Goal: Task Accomplishment & Management: Complete application form

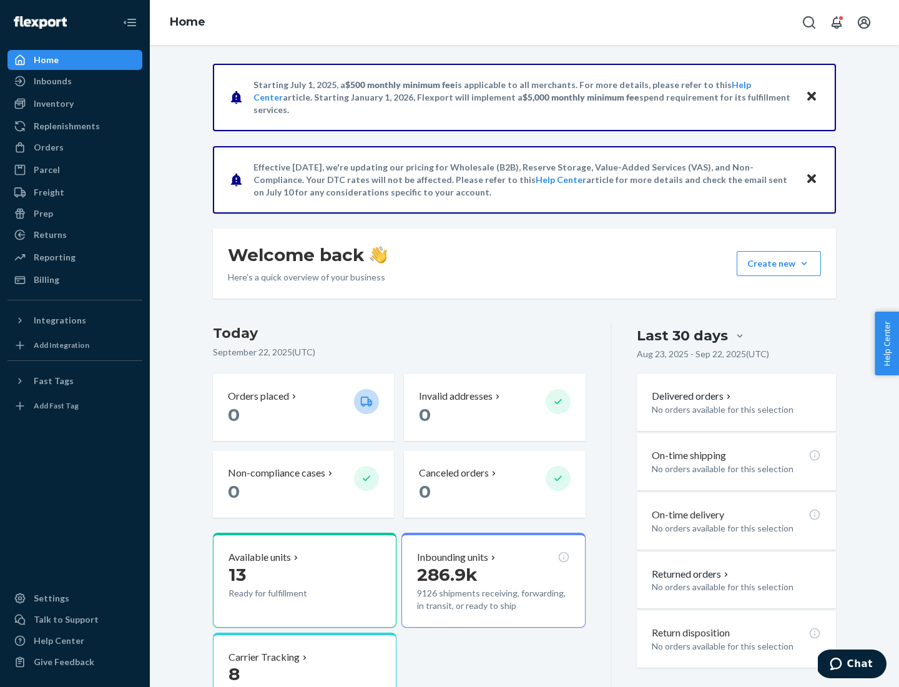
click at [804, 263] on button "Create new Create new inbound Create new order Create new product" at bounding box center [779, 263] width 84 height 25
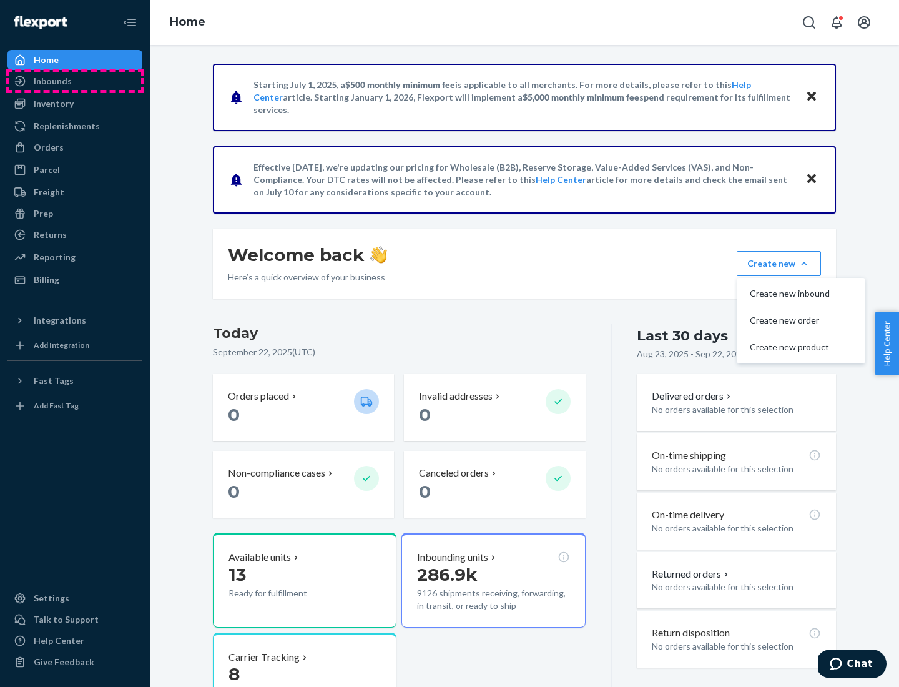
click at [75, 81] on div "Inbounds" at bounding box center [75, 80] width 132 height 17
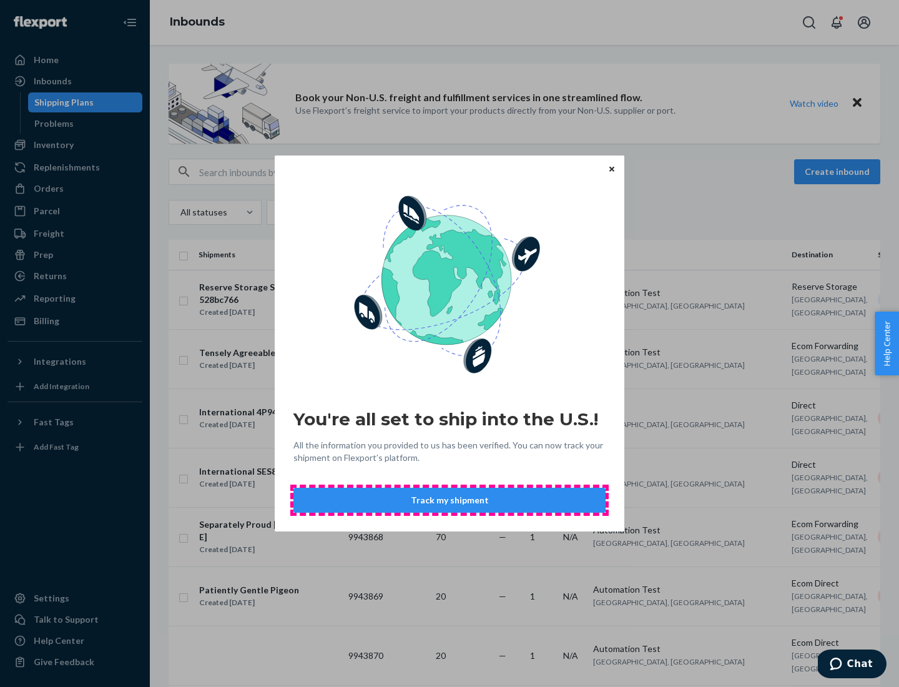
click at [449, 500] on button "Track my shipment" at bounding box center [449, 499] width 312 height 25
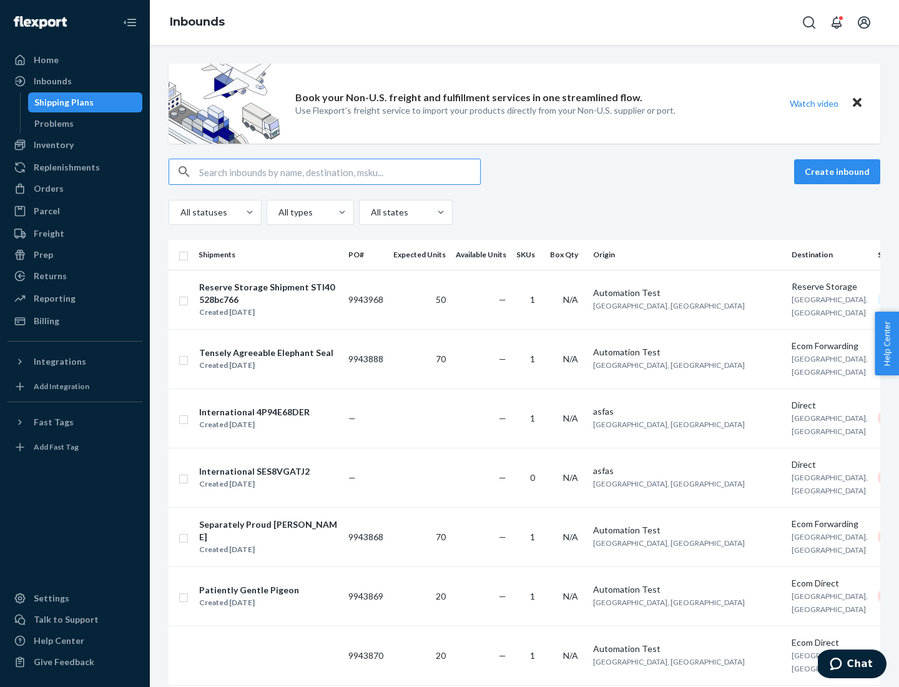
click at [839, 172] on button "Create inbound" at bounding box center [837, 171] width 86 height 25
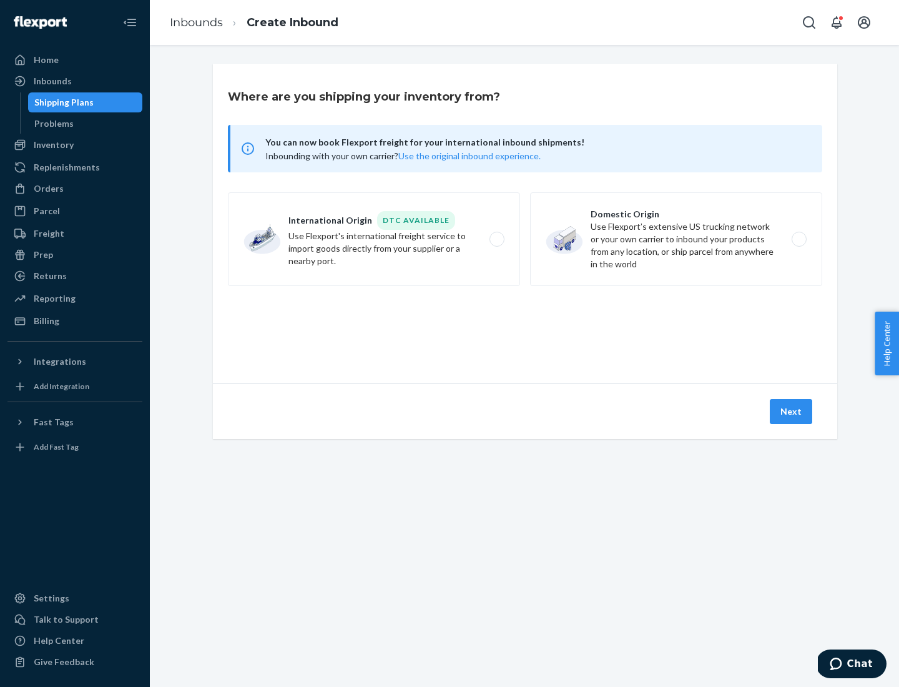
click at [374, 239] on label "International Origin DTC Available Use Flexport's international freight service…" at bounding box center [374, 239] width 292 height 94
click at [496, 239] on input "International Origin DTC Available Use Flexport's international freight service…" at bounding box center [500, 239] width 8 height 8
radio input "true"
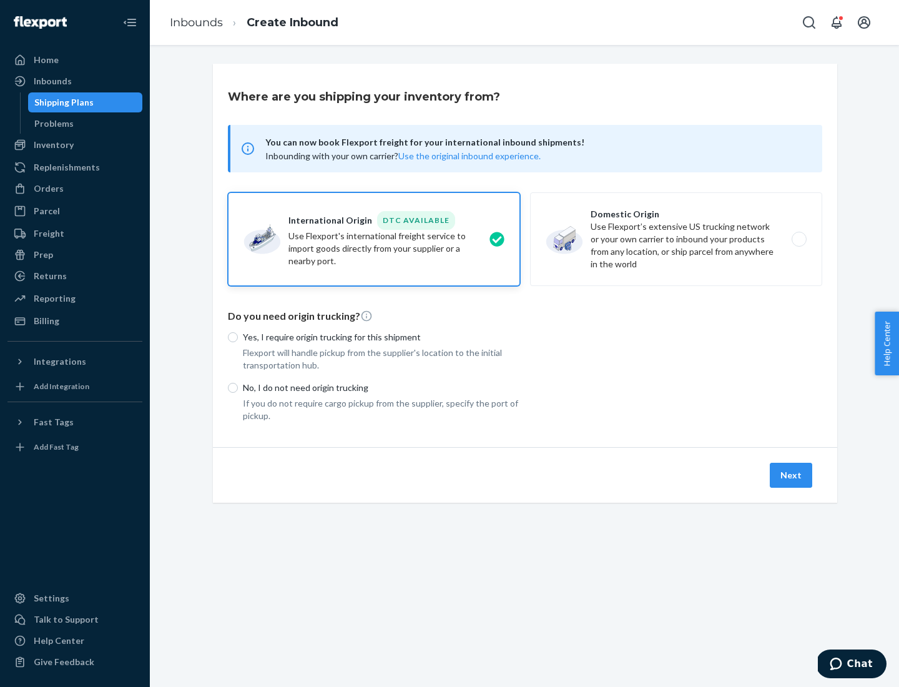
click at [381, 387] on p "No, I do not need origin trucking" at bounding box center [381, 387] width 277 height 12
click at [238, 387] on input "No, I do not need origin trucking" at bounding box center [233, 388] width 10 height 10
radio input "true"
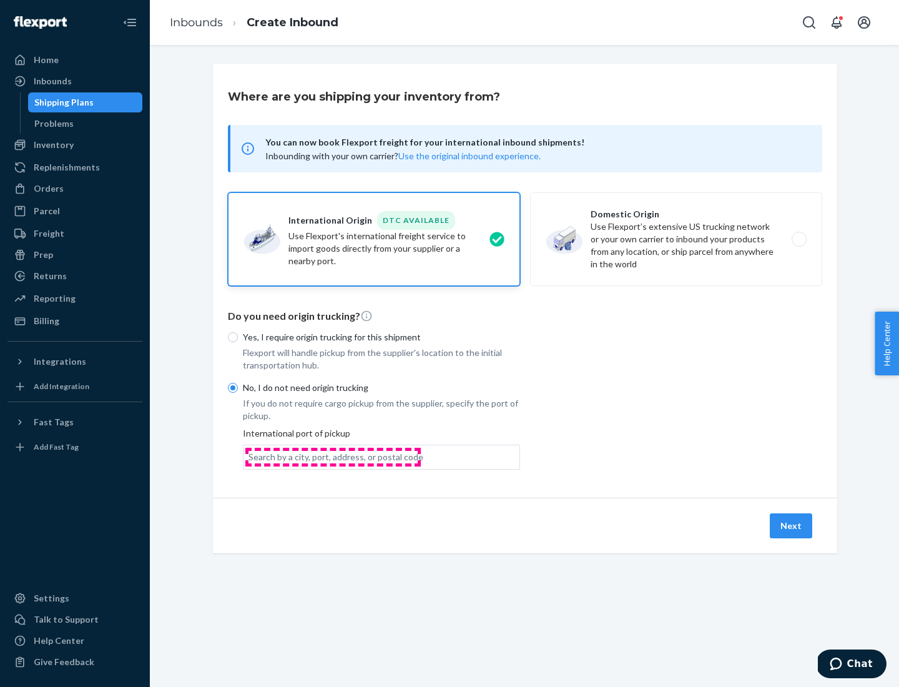
click at [333, 456] on div "Search by a city, port, address, or postal code" at bounding box center [335, 457] width 175 height 12
click at [250, 456] on input "Search by a city, port, address, or postal code" at bounding box center [248, 457] width 1 height 12
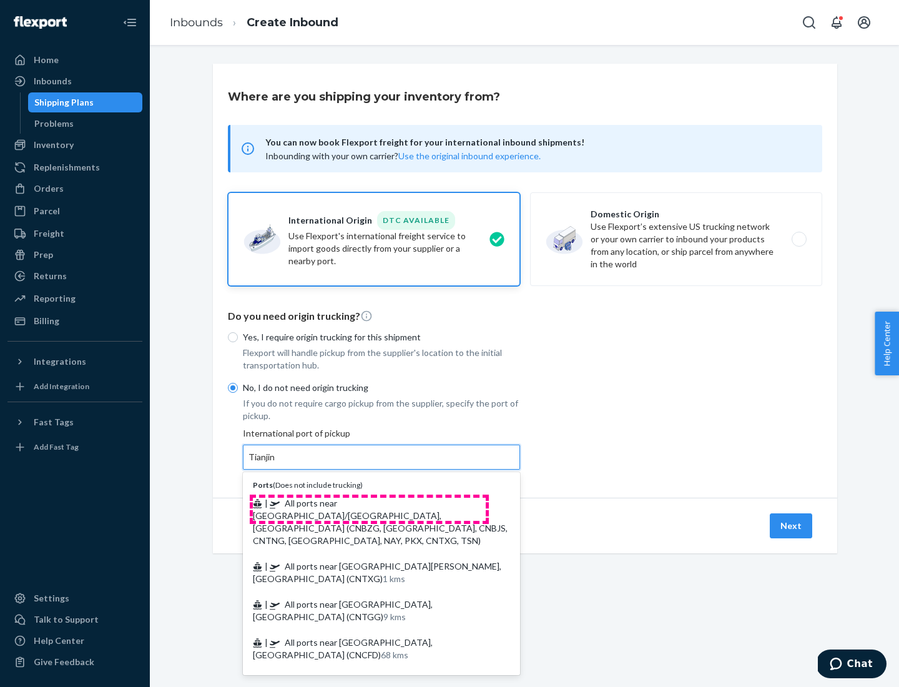
click at [369, 502] on span "| All ports near [GEOGRAPHIC_DATA]/[GEOGRAPHIC_DATA], [GEOGRAPHIC_DATA] (CNBZG,…" at bounding box center [380, 521] width 255 height 48
click at [276, 463] on input "Tianjin" at bounding box center [261, 457] width 27 height 12
type input "All ports near [GEOGRAPHIC_DATA]/[GEOGRAPHIC_DATA], [GEOGRAPHIC_DATA] (CNBZG, […"
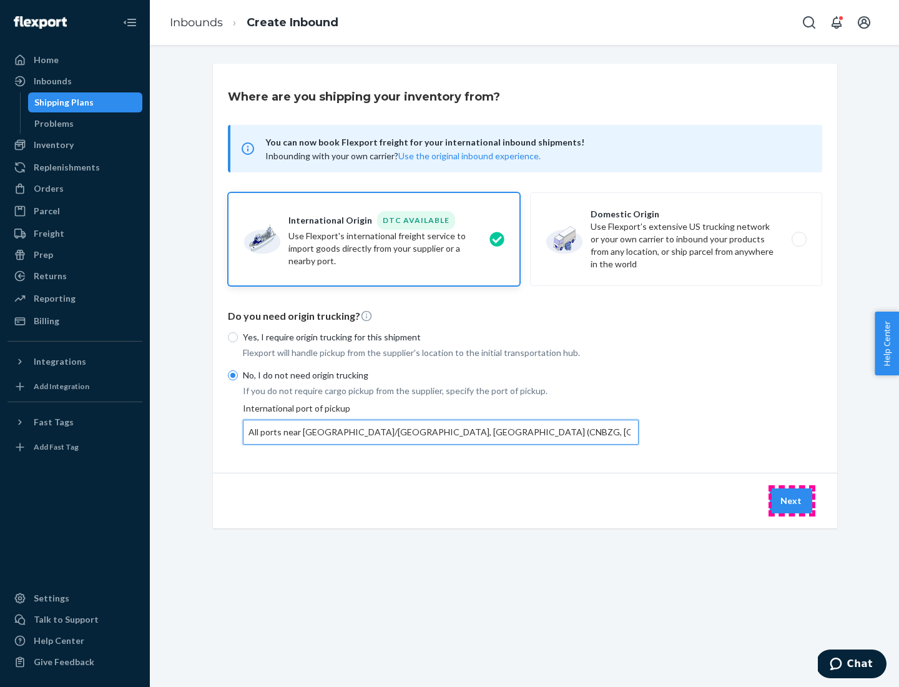
click at [791, 500] on button "Next" at bounding box center [791, 500] width 42 height 25
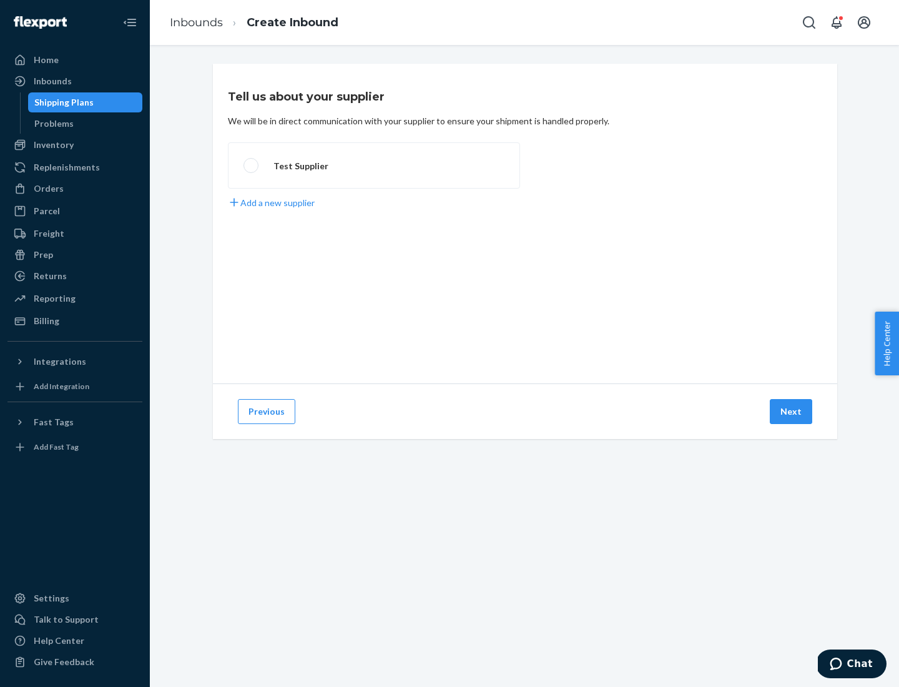
click at [374, 165] on label "Test Supplier" at bounding box center [374, 165] width 292 height 46
click at [252, 165] on input "Test Supplier" at bounding box center [247, 166] width 8 height 8
radio input "true"
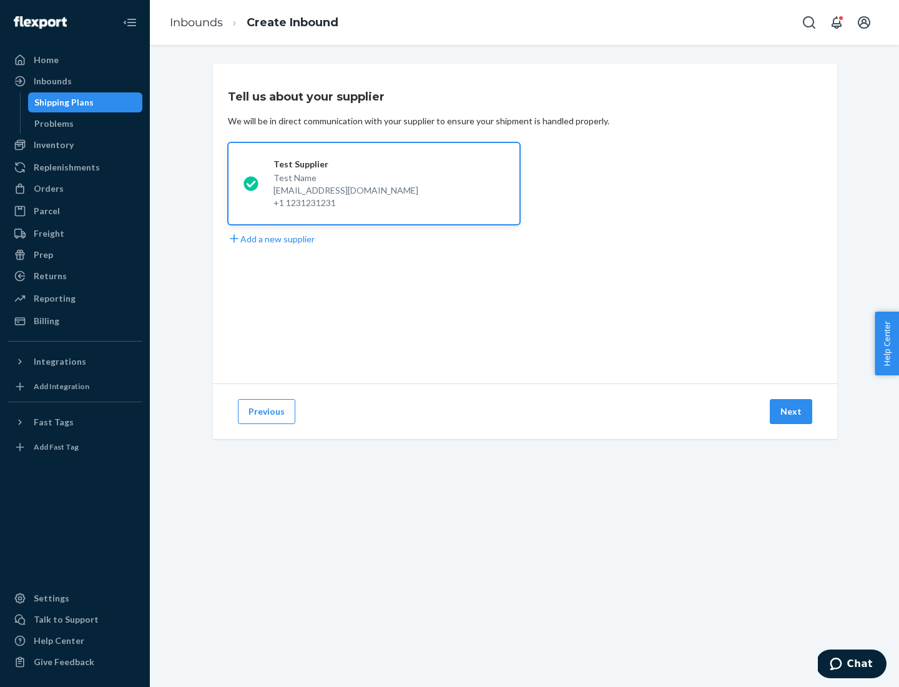
click at [791, 411] on button "Next" at bounding box center [791, 411] width 42 height 25
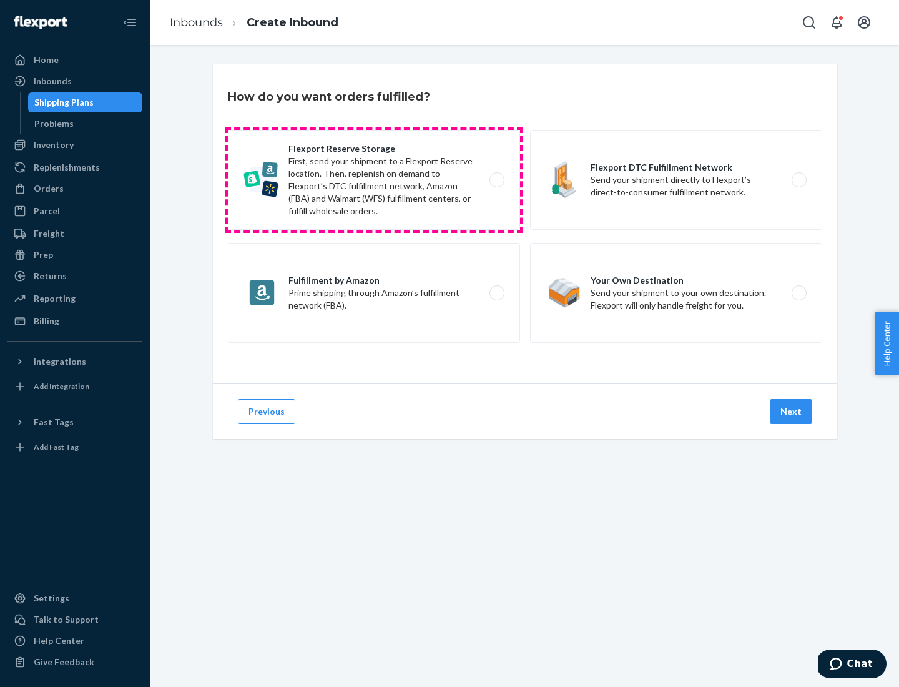
click at [374, 180] on label "Flexport Reserve Storage First, send your shipment to a Flexport Reserve locati…" at bounding box center [374, 180] width 292 height 100
click at [496, 180] on input "Flexport Reserve Storage First, send your shipment to a Flexport Reserve locati…" at bounding box center [500, 180] width 8 height 8
radio input "true"
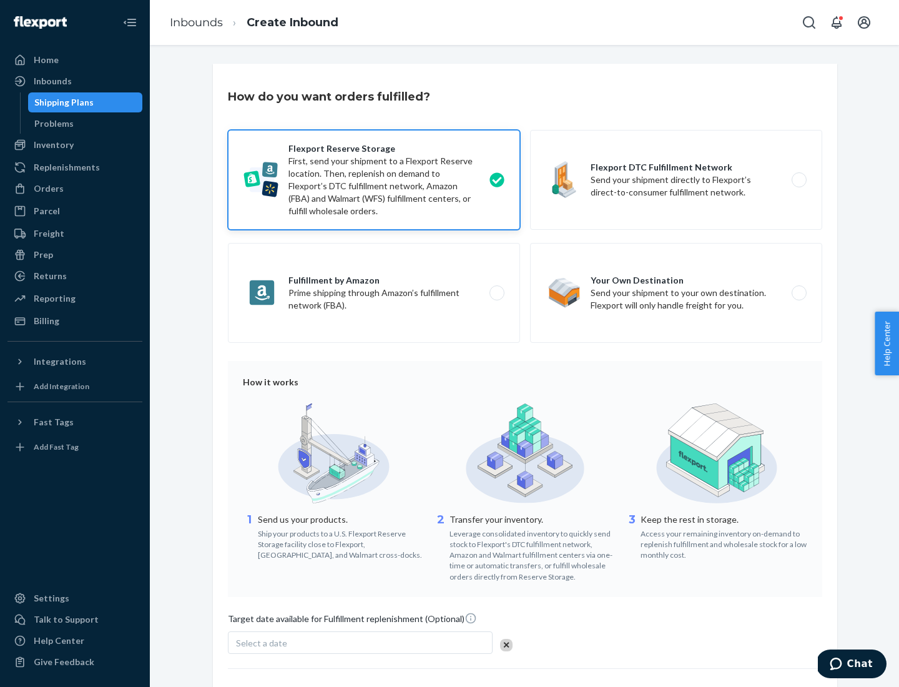
scroll to position [102, 0]
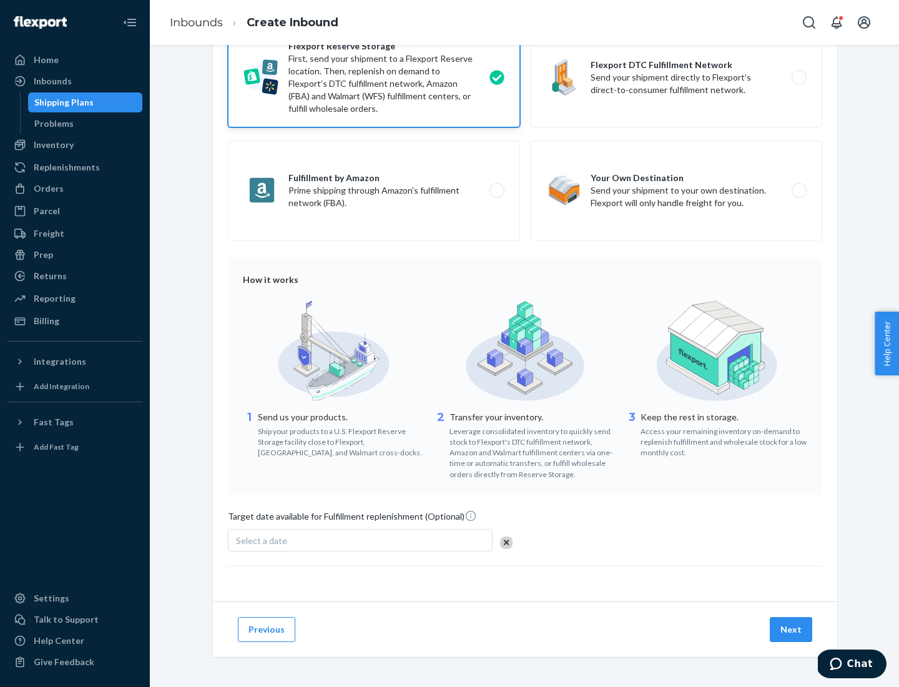
click at [791, 629] on button "Next" at bounding box center [791, 629] width 42 height 25
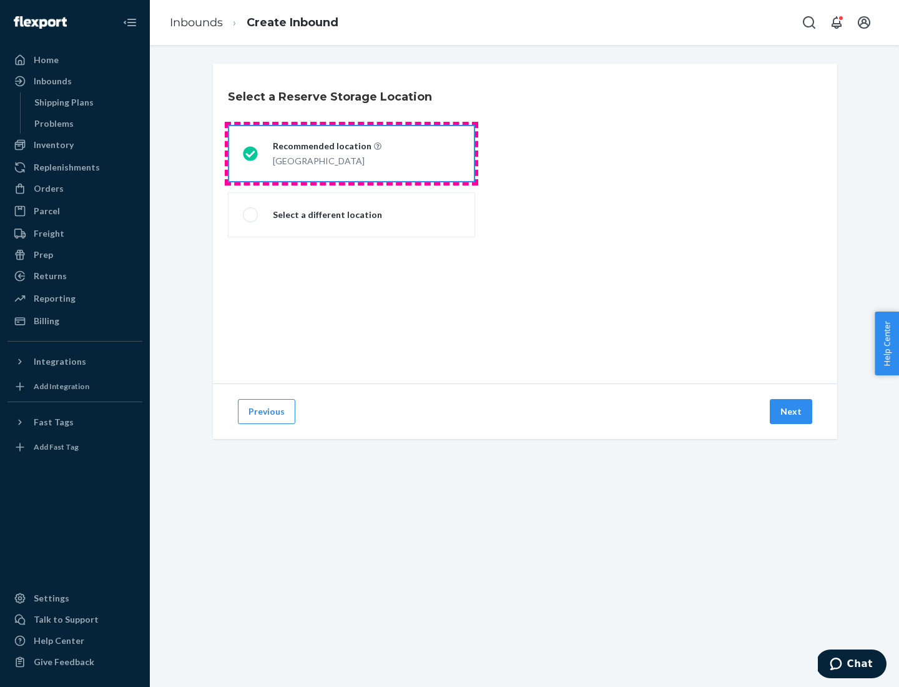
click at [351, 154] on div "[GEOGRAPHIC_DATA]" at bounding box center [327, 159] width 109 height 15
click at [251, 154] on input "Recommended location [GEOGRAPHIC_DATA]" at bounding box center [247, 154] width 8 height 8
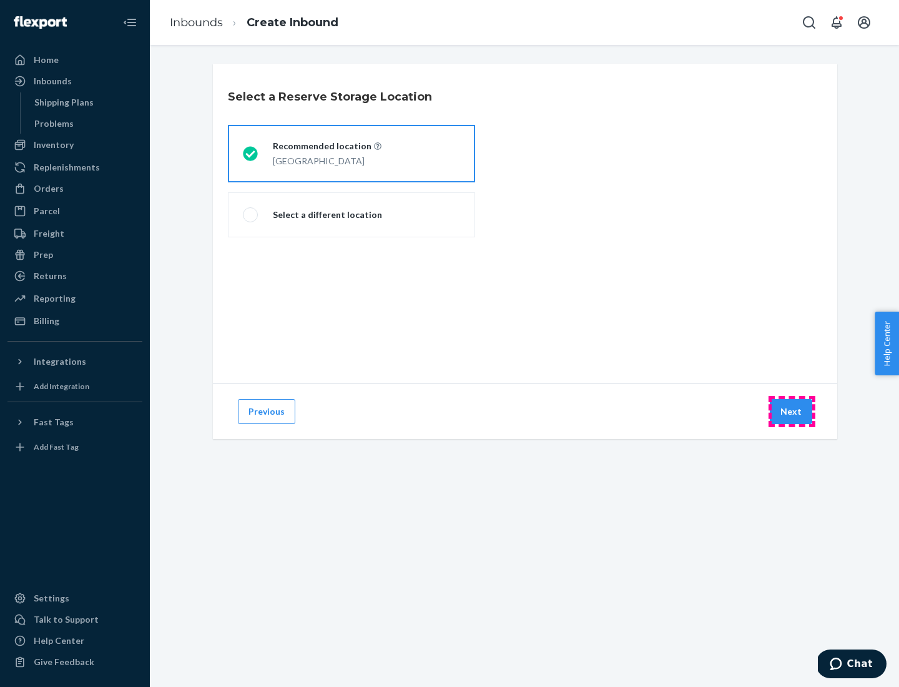
click at [791, 411] on button "Next" at bounding box center [791, 411] width 42 height 25
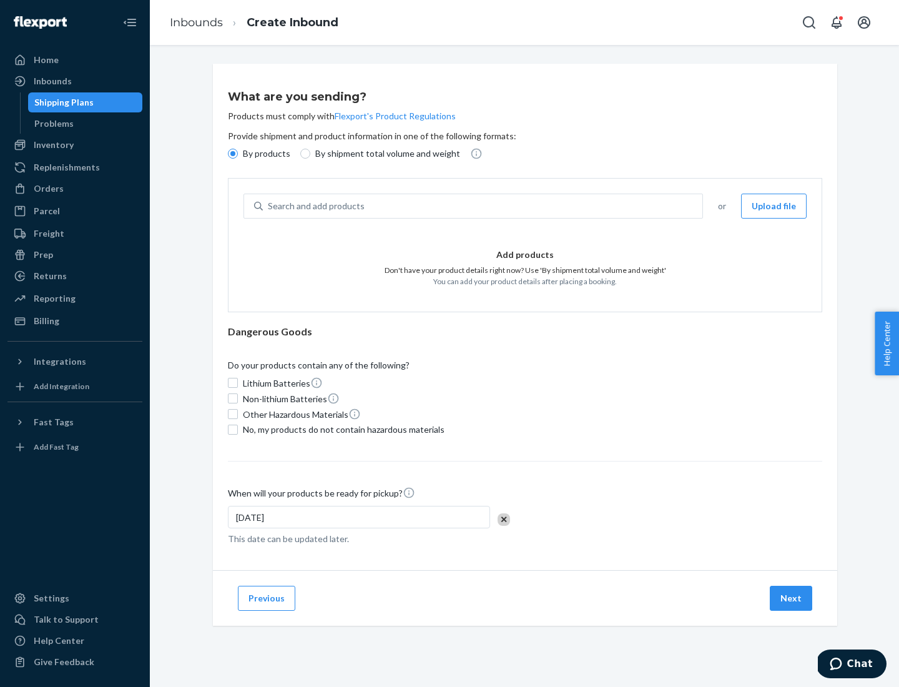
click at [483, 206] on div "Search and add products" at bounding box center [482, 206] width 439 height 22
click at [269, 206] on input "Search and add products" at bounding box center [268, 206] width 1 height 12
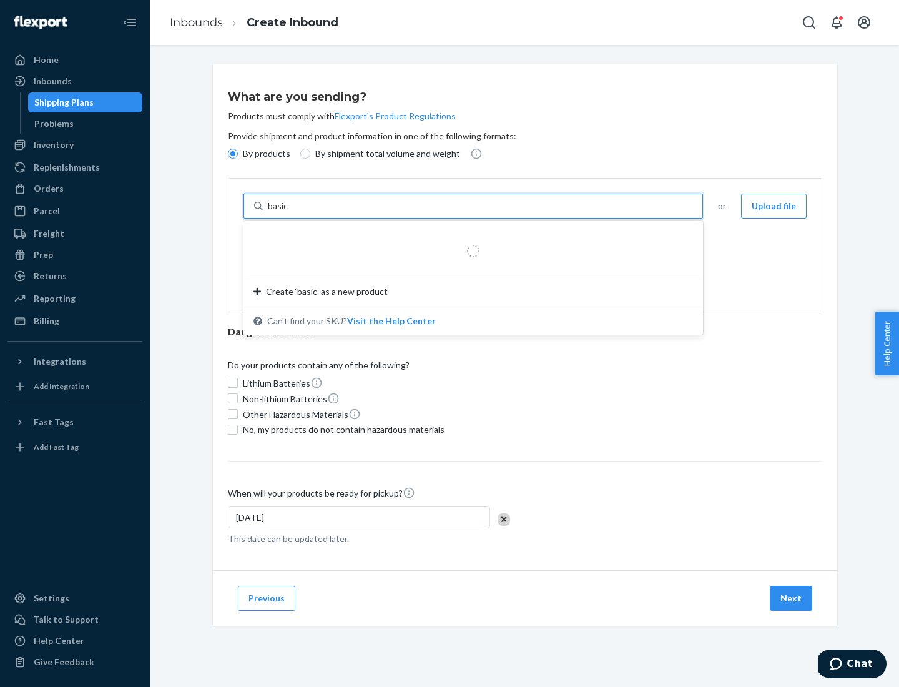
type input "basic"
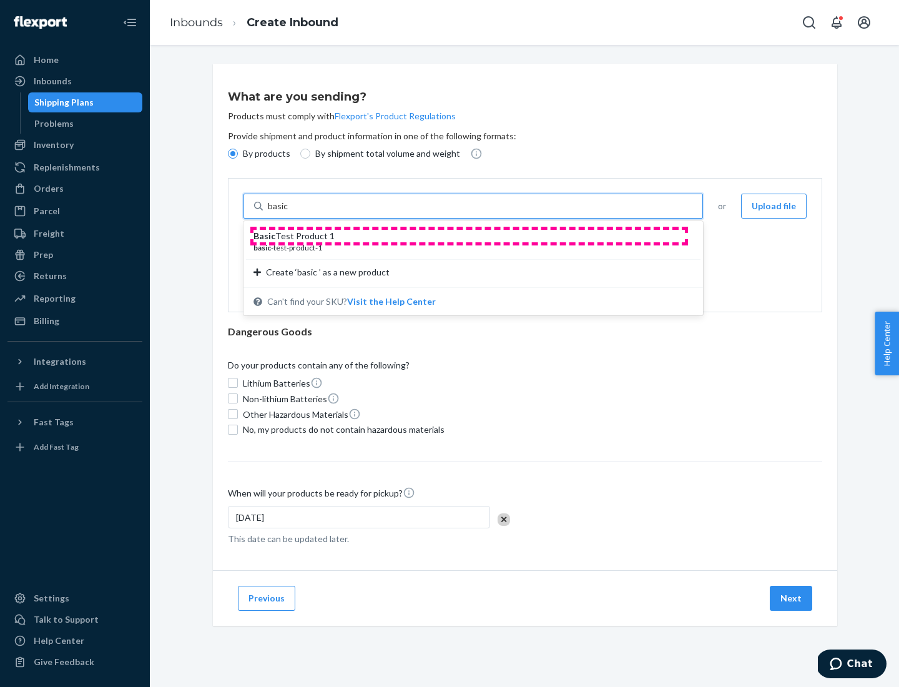
click at [469, 236] on div "Basic Test Product 1" at bounding box center [467, 236] width 429 height 12
click at [290, 212] on input "basic" at bounding box center [279, 206] width 22 height 12
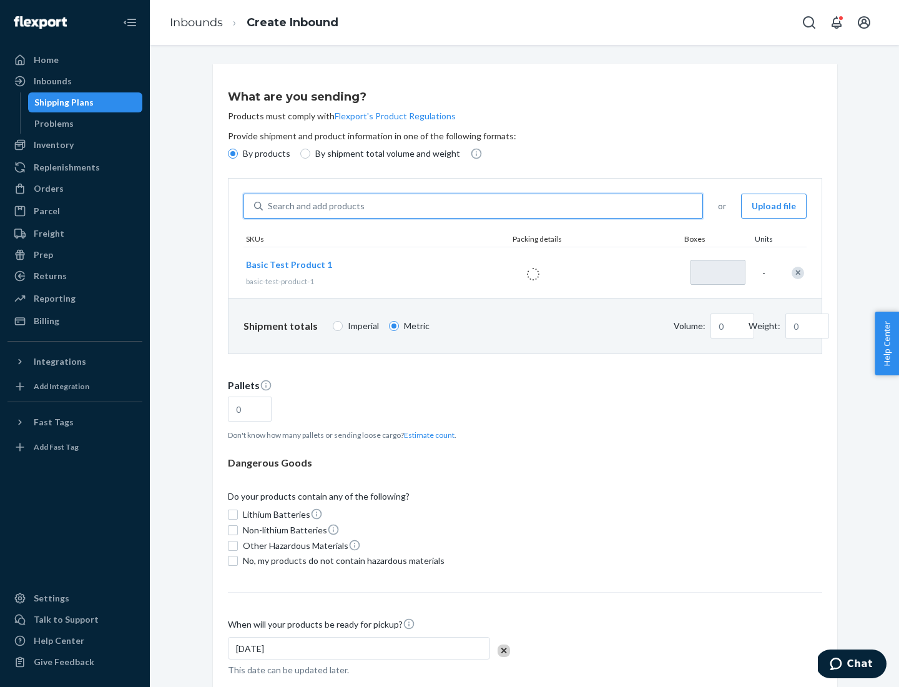
type input "1"
type input "1.09"
type input "3.27"
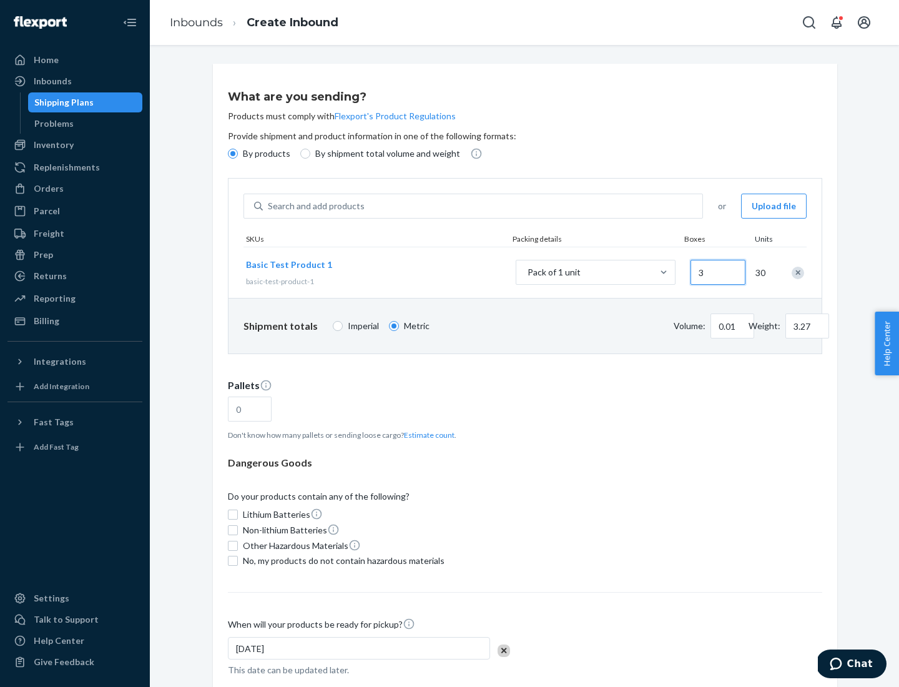
type input "30"
type input "0.01"
type input "32.66"
type input "300"
type input "0.07"
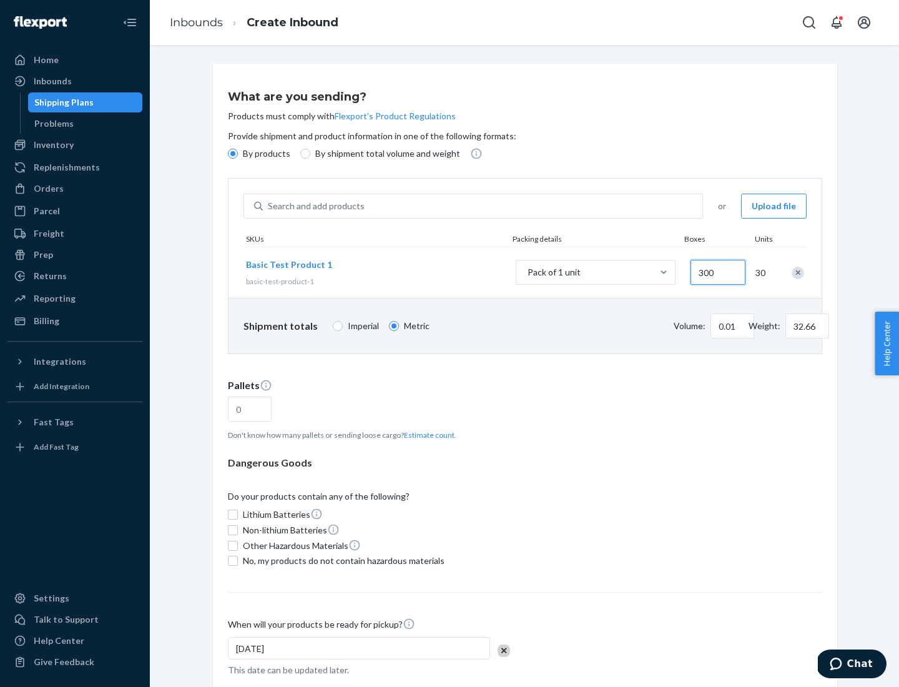
type input "326.59"
type input "3000"
type input "0.68"
type input "3265.86"
type input "1.09"
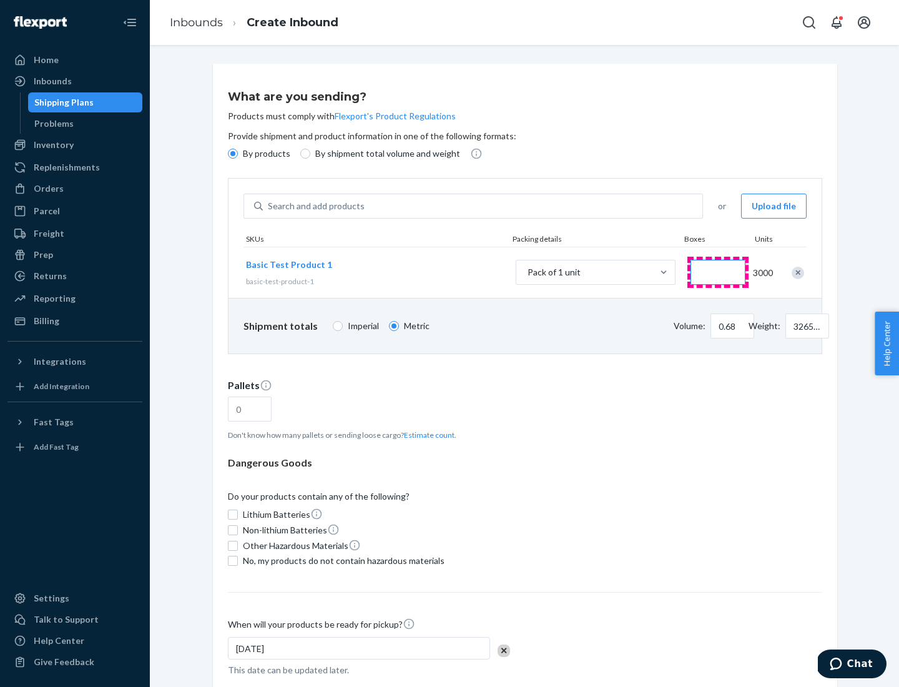
type input "1"
type input "10.89"
type input "10"
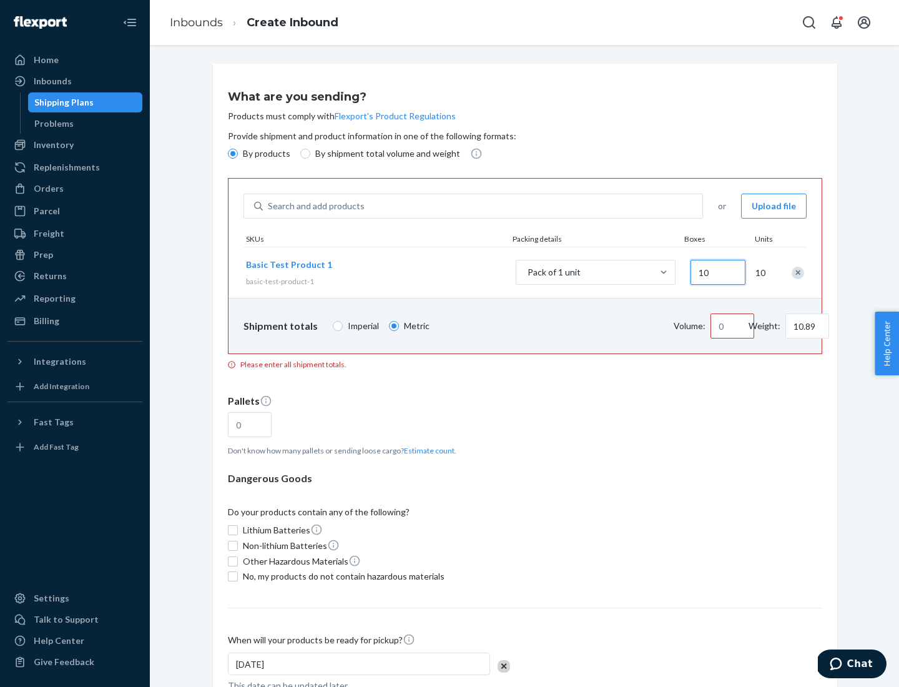
type input "0.02"
type input "108.86"
type input "100"
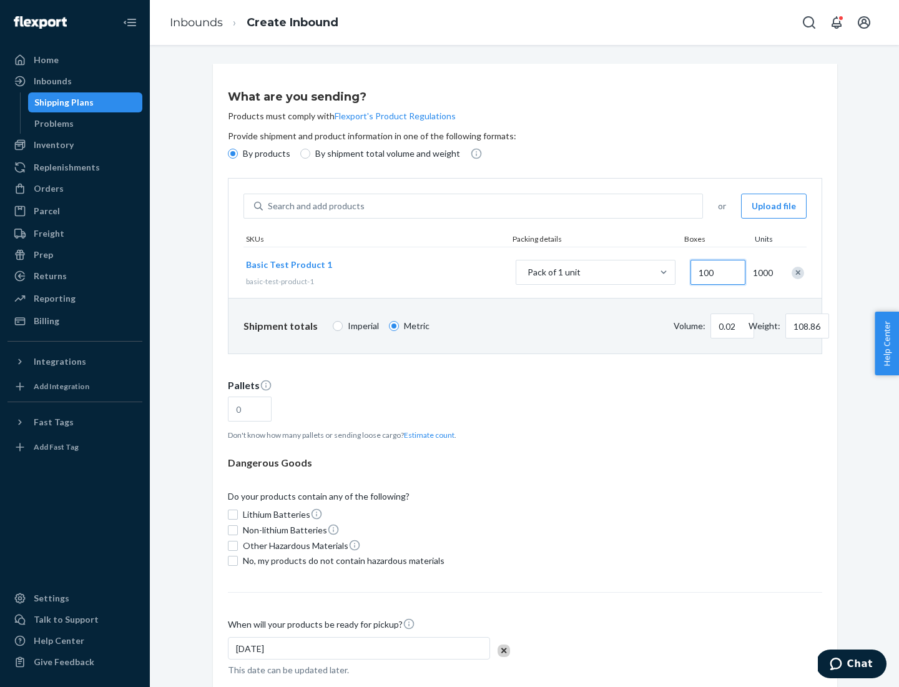
type input "0.23"
type input "1088.62"
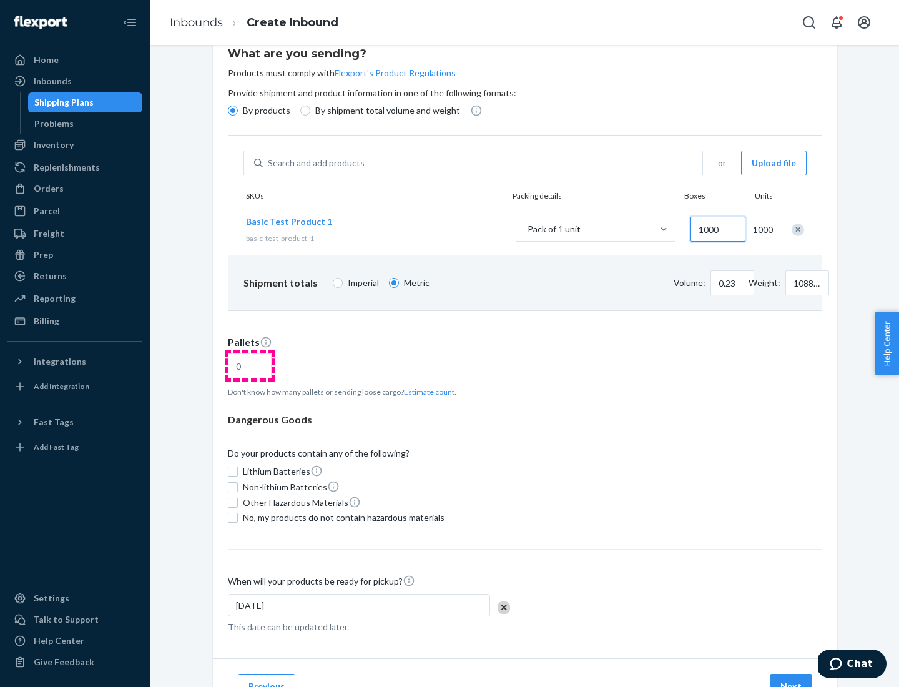
type input "1000"
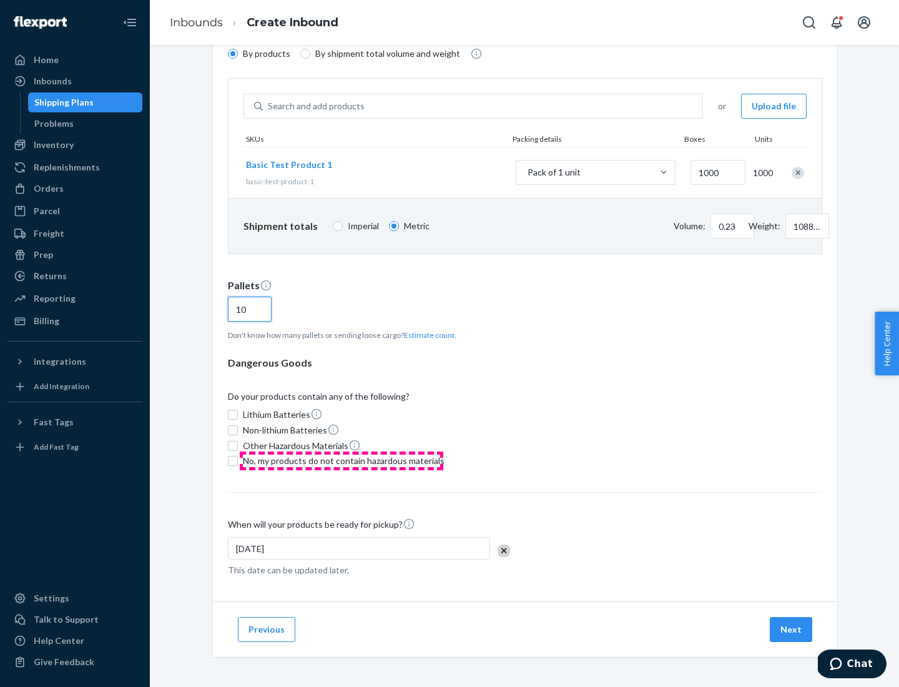
type input "10"
click at [341, 461] on span "No, my products do not contain hazardous materials" at bounding box center [344, 460] width 202 height 12
click at [238, 461] on input "No, my products do not contain hazardous materials" at bounding box center [233, 461] width 10 height 10
checkbox input "true"
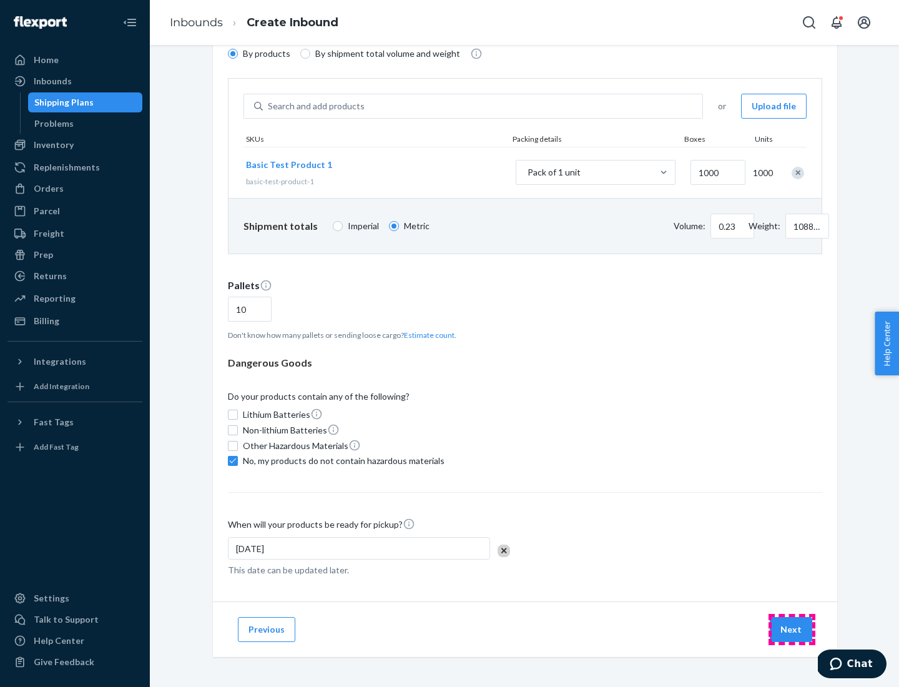
click at [791, 629] on button "Next" at bounding box center [791, 629] width 42 height 25
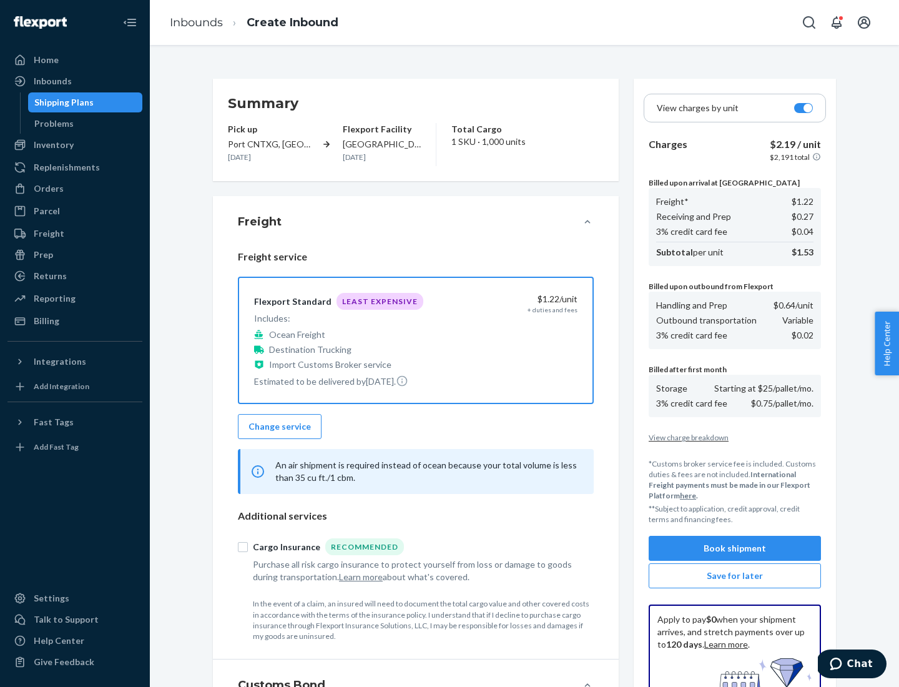
scroll to position [182, 0]
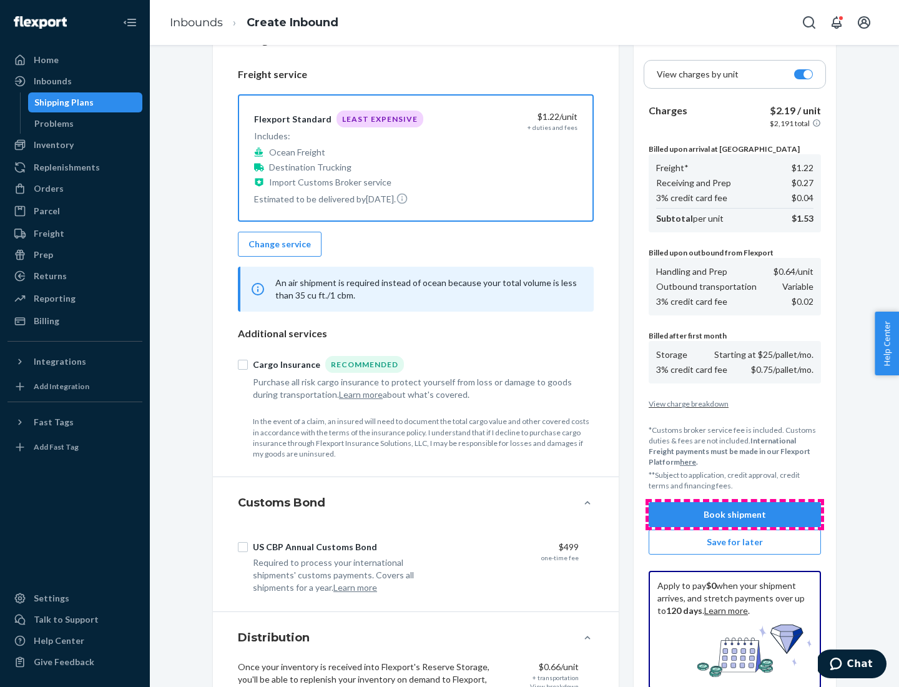
click at [735, 514] on button "Book shipment" at bounding box center [735, 514] width 172 height 25
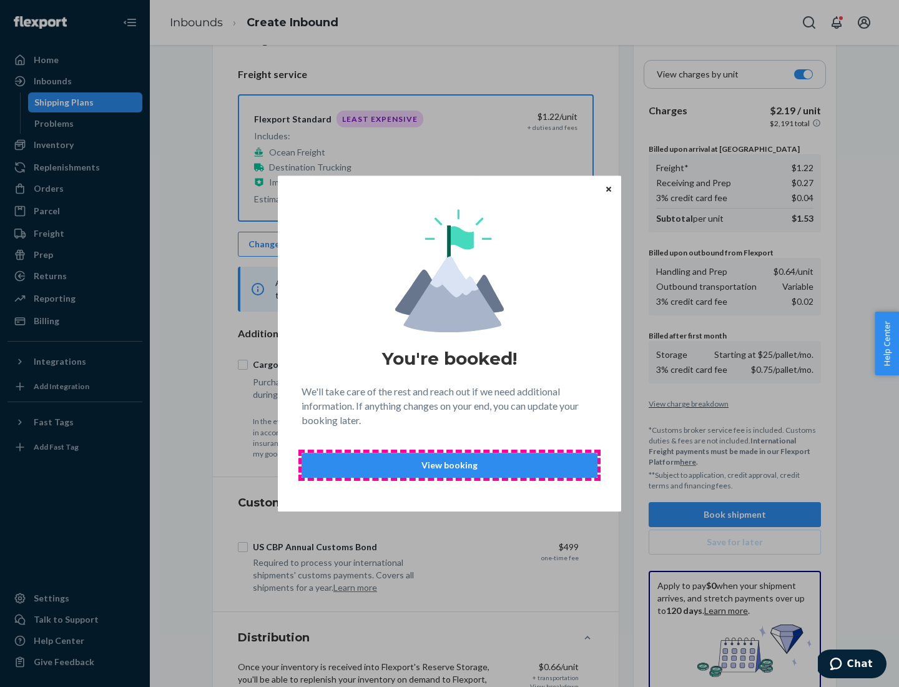
click at [449, 464] on p "View booking" at bounding box center [449, 465] width 275 height 12
